Goal: Check status: Check status

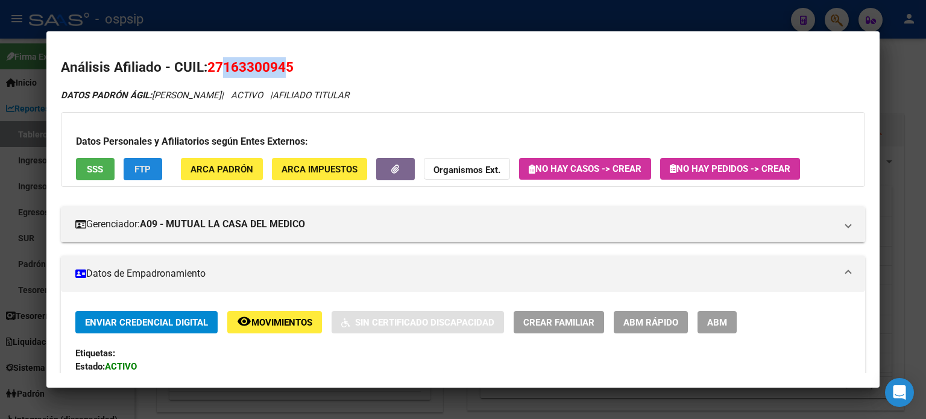
click at [141, 166] on span "FTP" at bounding box center [142, 169] width 16 height 11
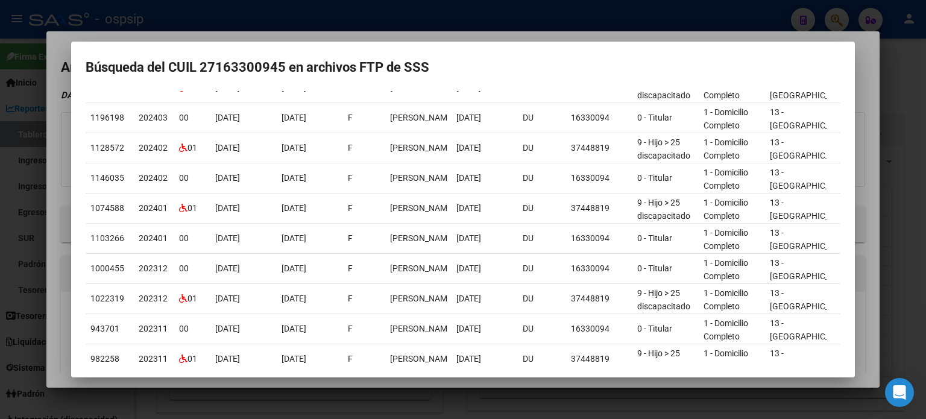
scroll to position [192, 0]
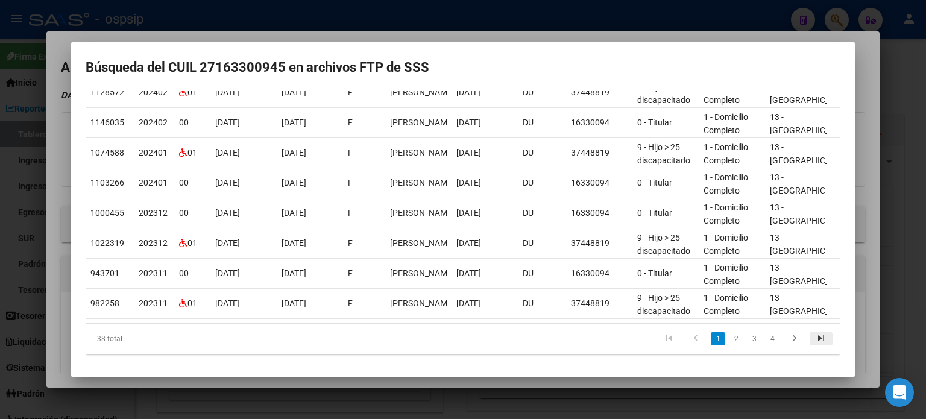
click at [817, 339] on icon "go to last page" at bounding box center [821, 340] width 16 height 14
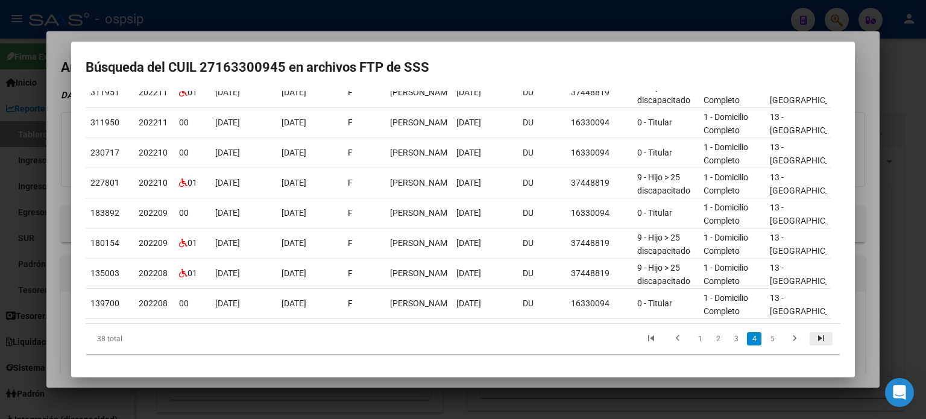
scroll to position [132, 0]
click at [646, 342] on icon "go to first page" at bounding box center [651, 340] width 16 height 14
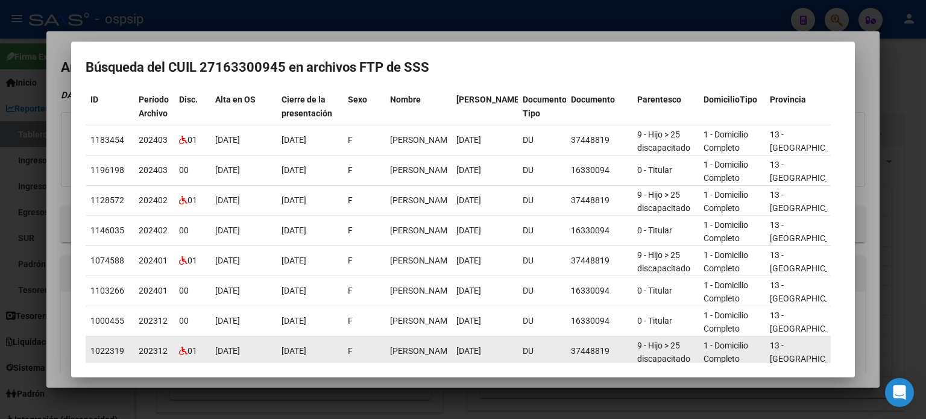
scroll to position [0, 0]
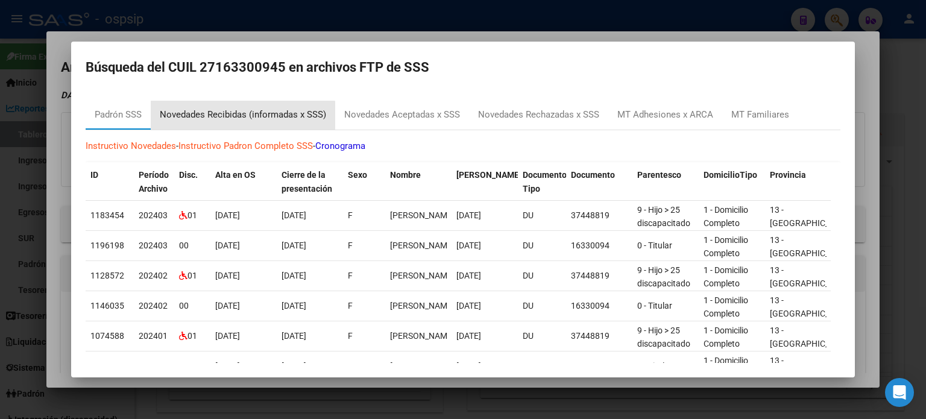
click at [239, 116] on div "Novedades Recibidas (informadas x SSS)" at bounding box center [243, 115] width 166 height 14
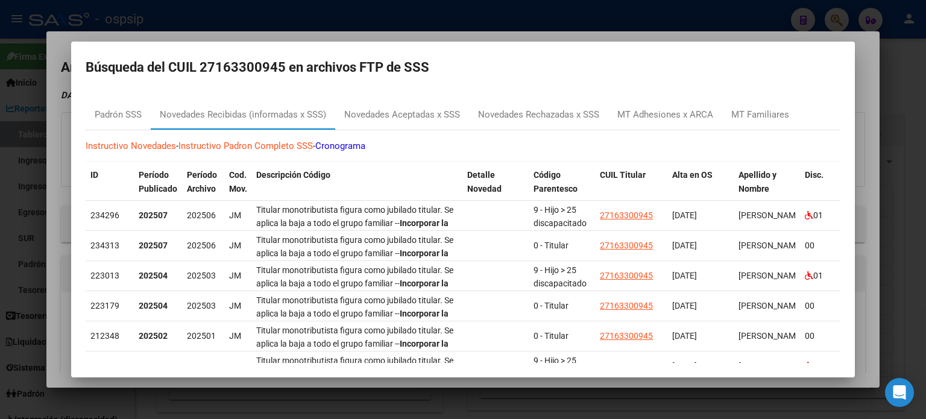
click at [118, 88] on mat-dialog-container "Búsqueda del CUIL 27163300945 en archivos FTP de SSS Padrón SSS Novedades Recib…" at bounding box center [463, 210] width 784 height 336
click at [152, 145] on link "Instructivo Novedades" at bounding box center [131, 145] width 90 height 11
click at [95, 59] on h2 "Búsqueda del CUIL 27163300945 en archivos FTP de SSS" at bounding box center [463, 67] width 755 height 23
drag, startPoint x: 278, startPoint y: 69, endPoint x: 217, endPoint y: 64, distance: 61.1
click at [217, 64] on h2 "Búsqueda del CUIL 27163300945 en archivos FTP de SSS" at bounding box center [463, 67] width 755 height 23
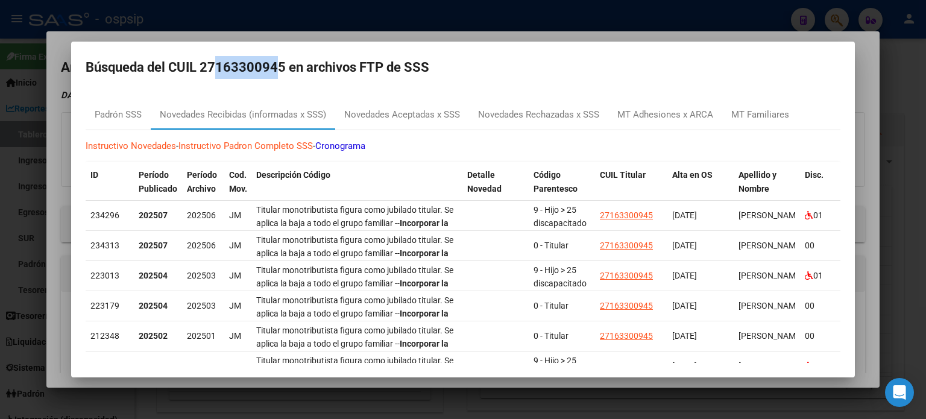
copy h2 "16330094"
click at [862, 51] on div at bounding box center [463, 209] width 926 height 419
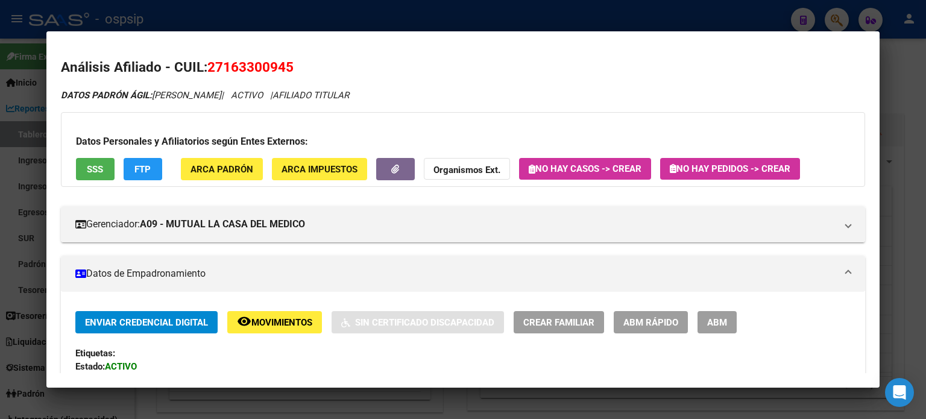
click at [894, 62] on div at bounding box center [463, 209] width 926 height 419
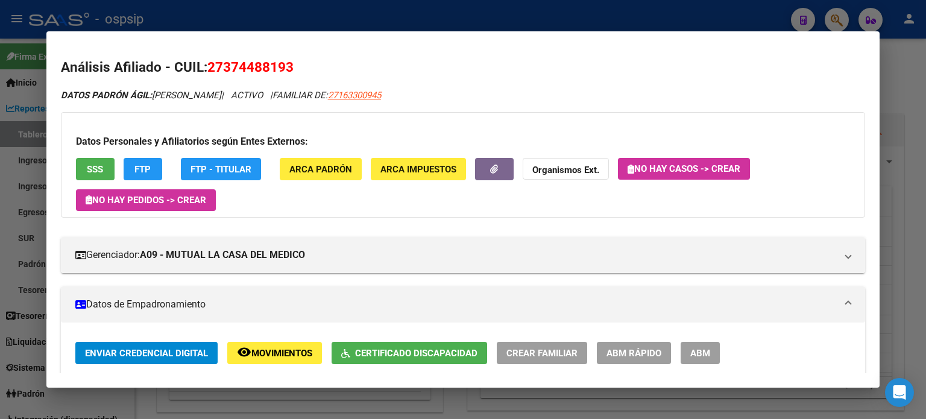
click at [925, 72] on div at bounding box center [463, 209] width 926 height 419
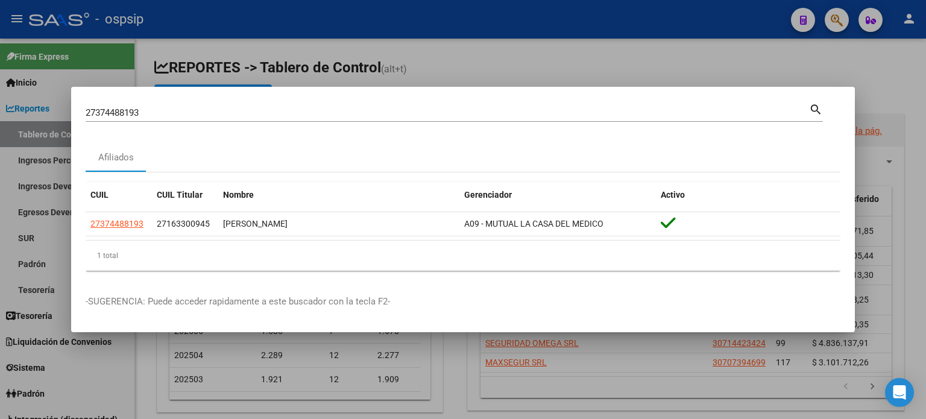
click at [925, 72] on div at bounding box center [463, 209] width 926 height 419
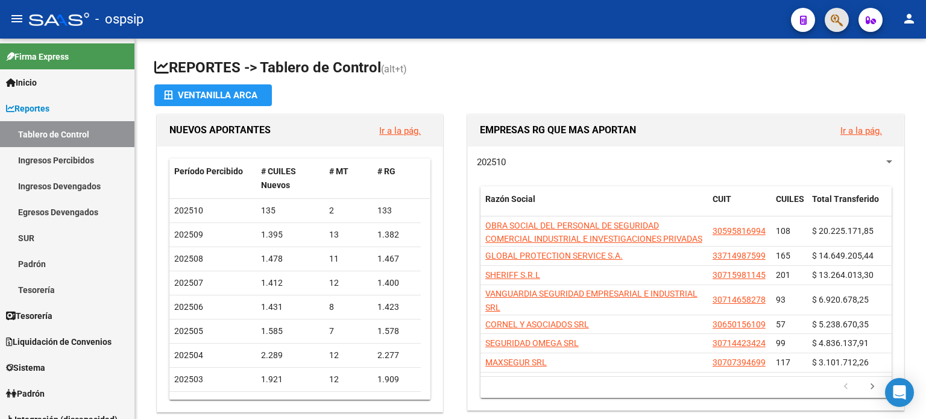
click at [849, 18] on button "button" at bounding box center [837, 20] width 24 height 24
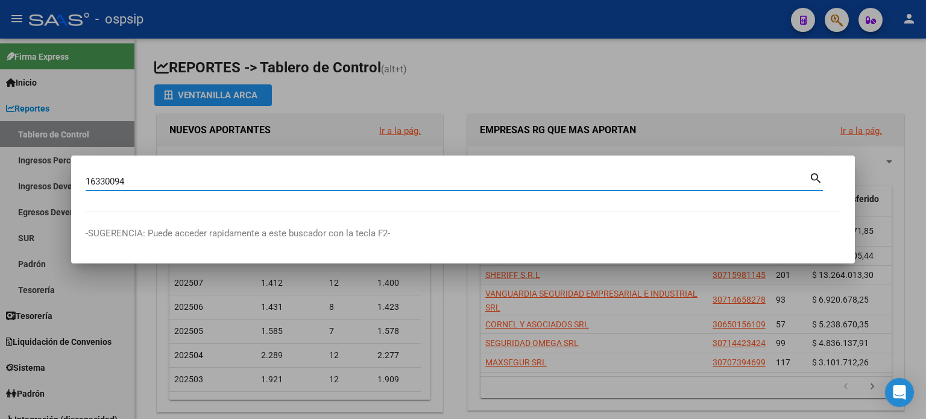
type input "16330094"
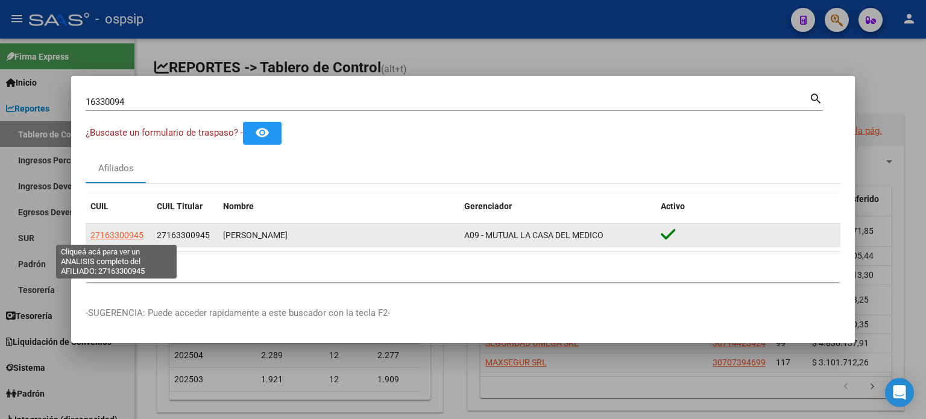
click at [116, 236] on span "27163300945" at bounding box center [116, 235] width 53 height 10
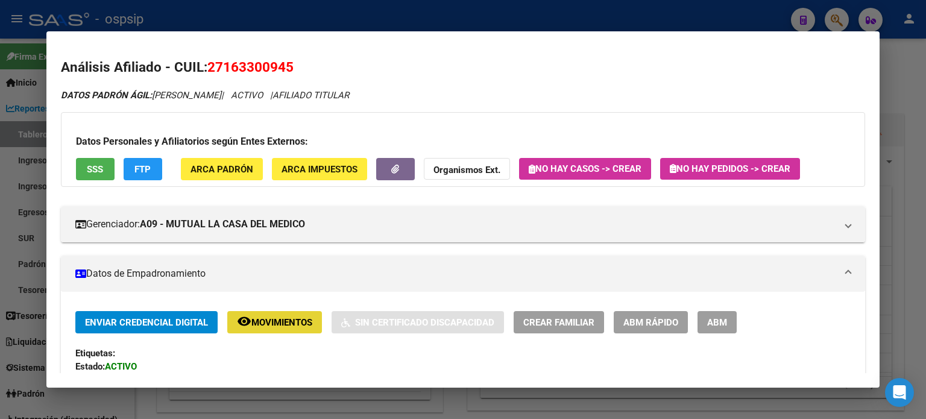
click at [285, 328] on span "Movimientos" at bounding box center [281, 322] width 61 height 11
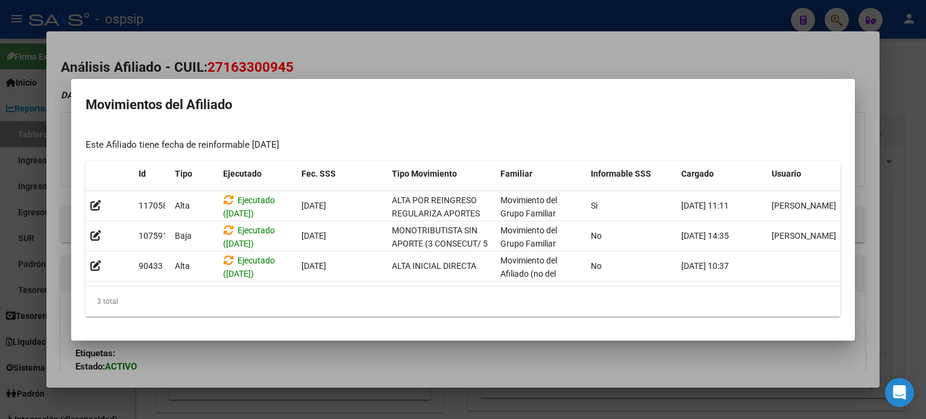
click at [433, 55] on div at bounding box center [463, 209] width 926 height 419
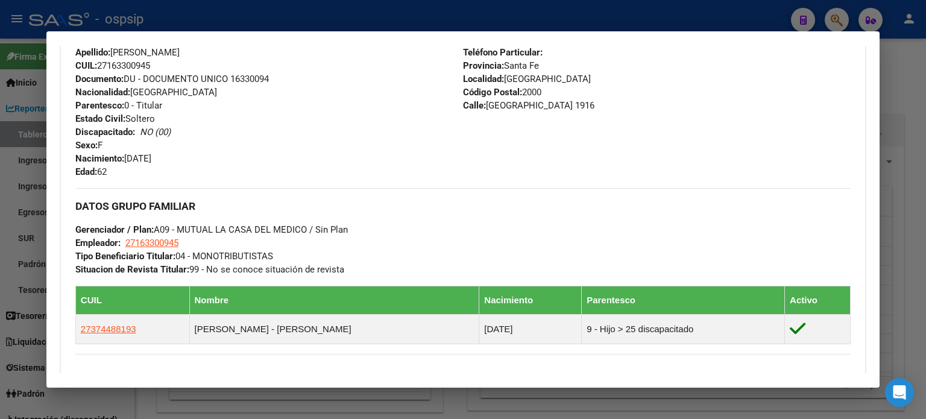
scroll to position [580, 0]
